Goal: Transaction & Acquisition: Purchase product/service

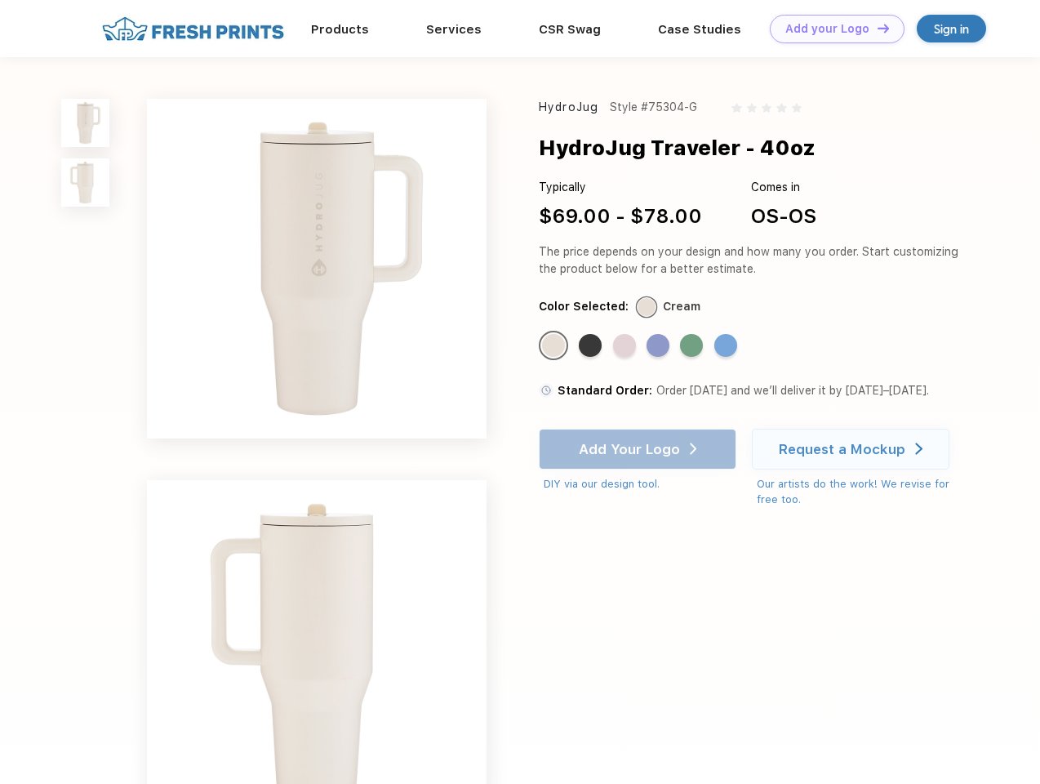
click at [831, 29] on link "Add your Logo Design Tool" at bounding box center [837, 29] width 135 height 29
click at [0, 0] on div "Design Tool" at bounding box center [0, 0] width 0 height 0
click at [876, 28] on link "Add your Logo Design Tool" at bounding box center [837, 29] width 135 height 29
click at [86, 122] on img at bounding box center [85, 123] width 48 height 48
click at [86, 183] on img at bounding box center [85, 182] width 48 height 48
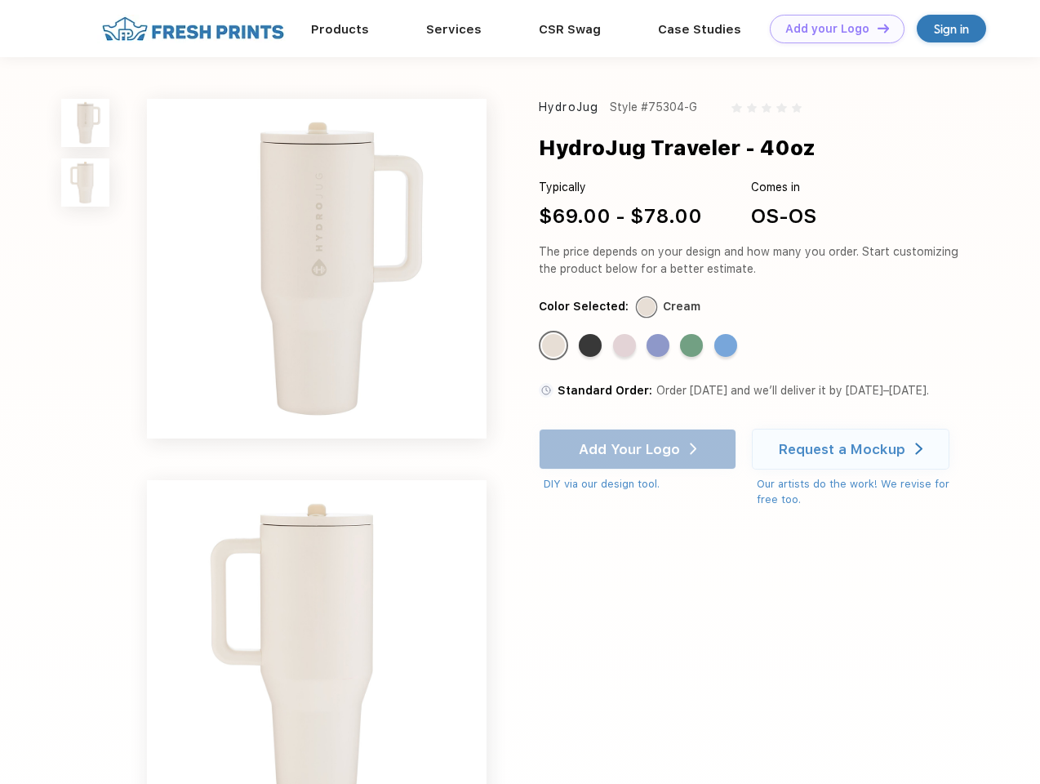
click at [555, 346] on div "Standard Color" at bounding box center [553, 345] width 23 height 23
click at [592, 346] on div "Standard Color" at bounding box center [590, 345] width 23 height 23
click at [626, 346] on div "Standard Color" at bounding box center [624, 345] width 23 height 23
click at [660, 346] on div "Standard Color" at bounding box center [658, 345] width 23 height 23
click at [693, 346] on div "Standard Color" at bounding box center [691, 345] width 23 height 23
